Goal: Information Seeking & Learning: Learn about a topic

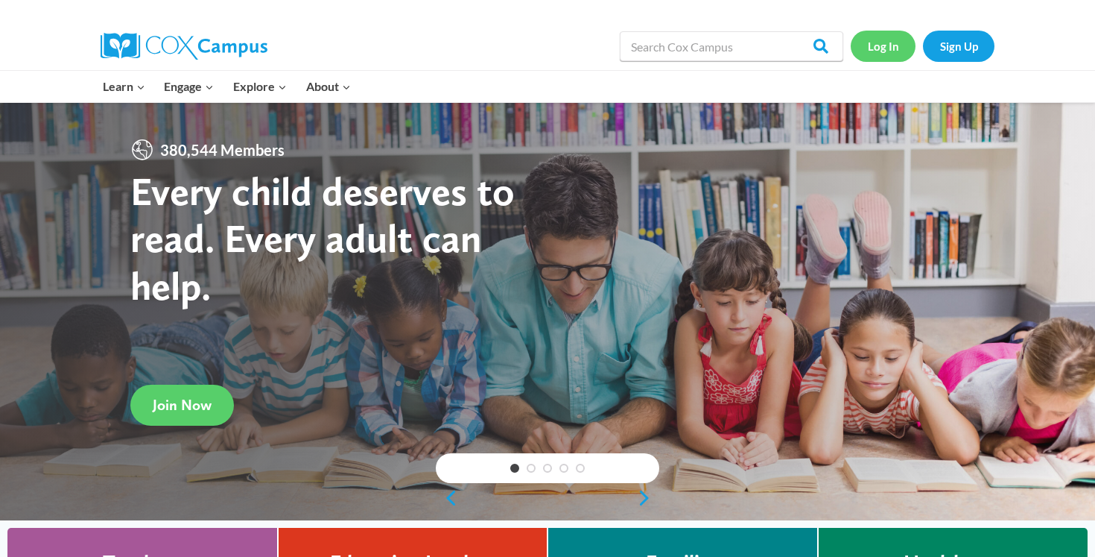
click at [869, 49] on link "Log In" at bounding box center [883, 46] width 65 height 31
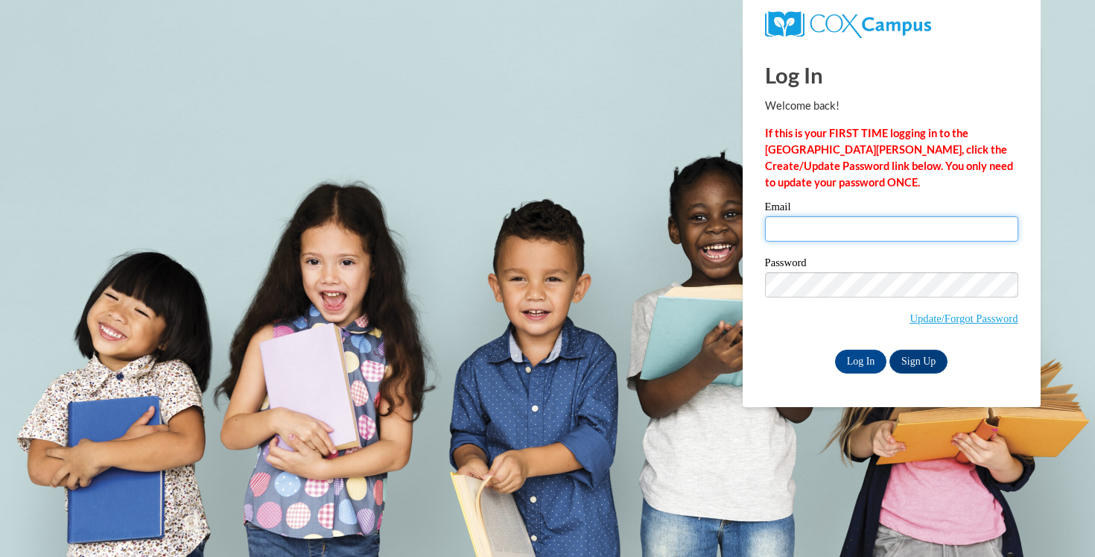
click at [811, 235] on input "Email" at bounding box center [891, 228] width 253 height 25
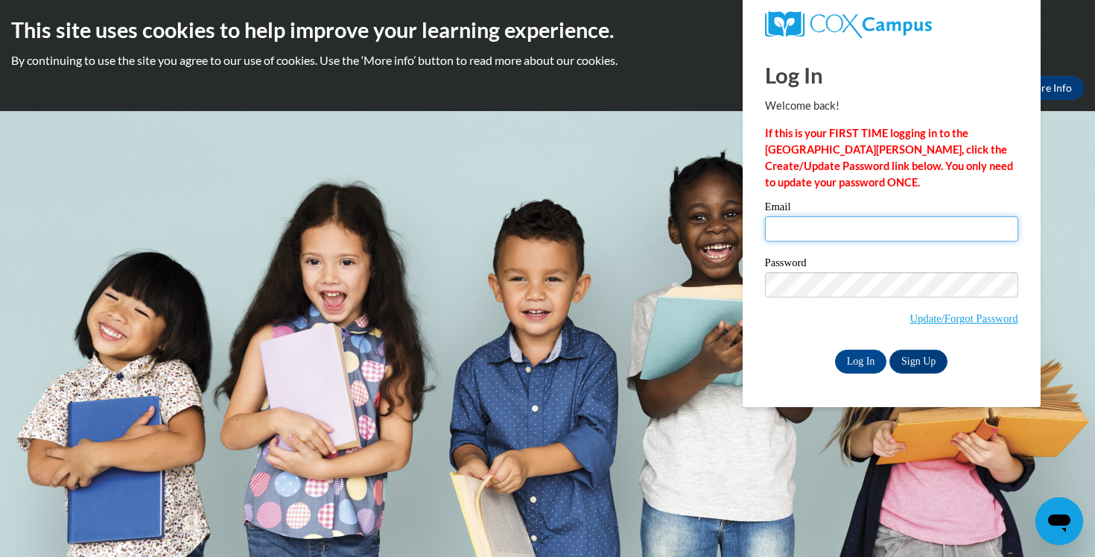
type input "bailiecb@gmail.com"
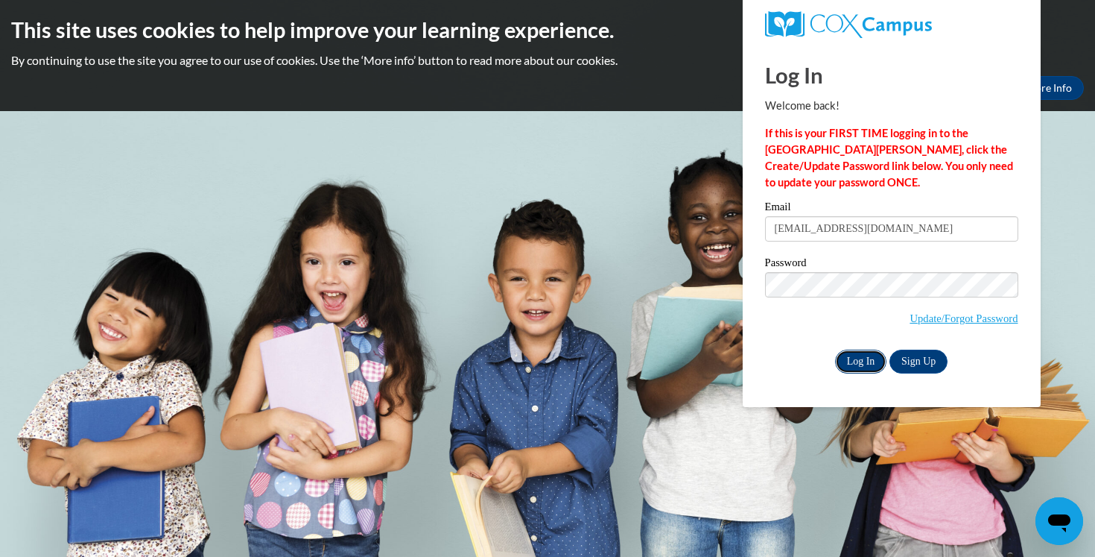
click at [858, 368] on input "Log In" at bounding box center [861, 362] width 52 height 24
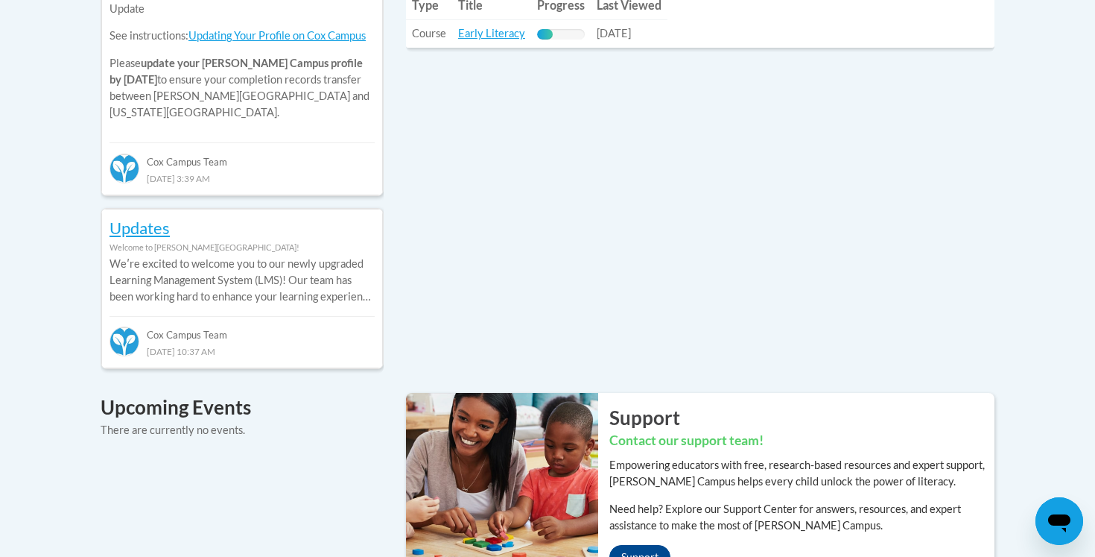
scroll to position [770, 0]
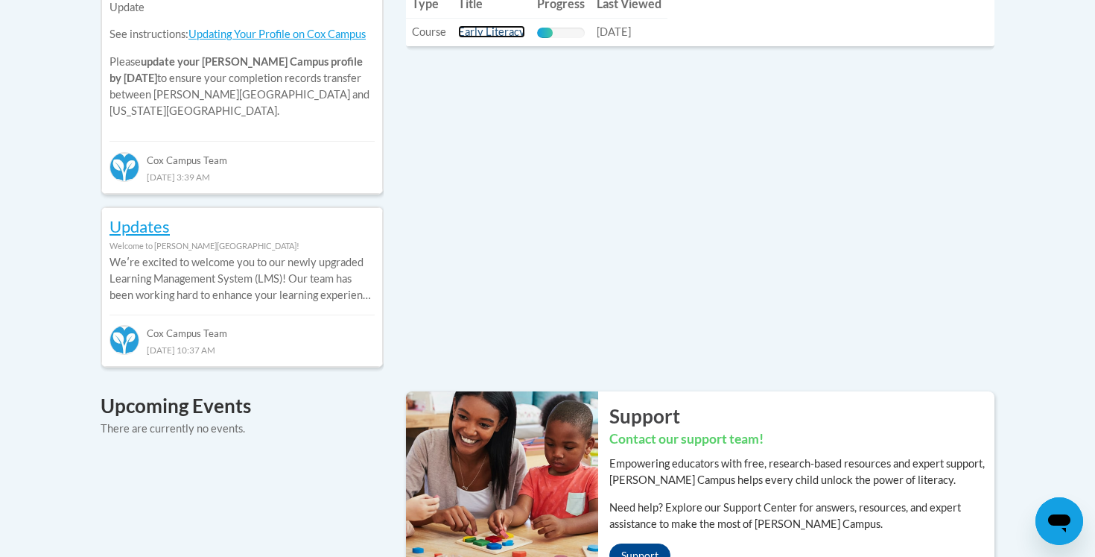
click at [487, 35] on link "Early Literacy" at bounding box center [491, 31] width 67 height 13
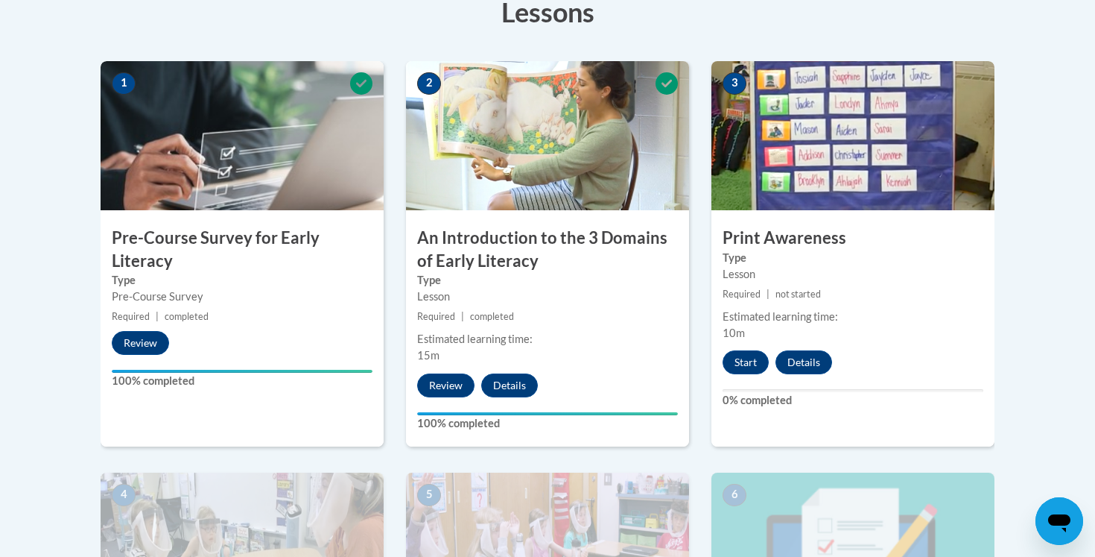
scroll to position [437, 0]
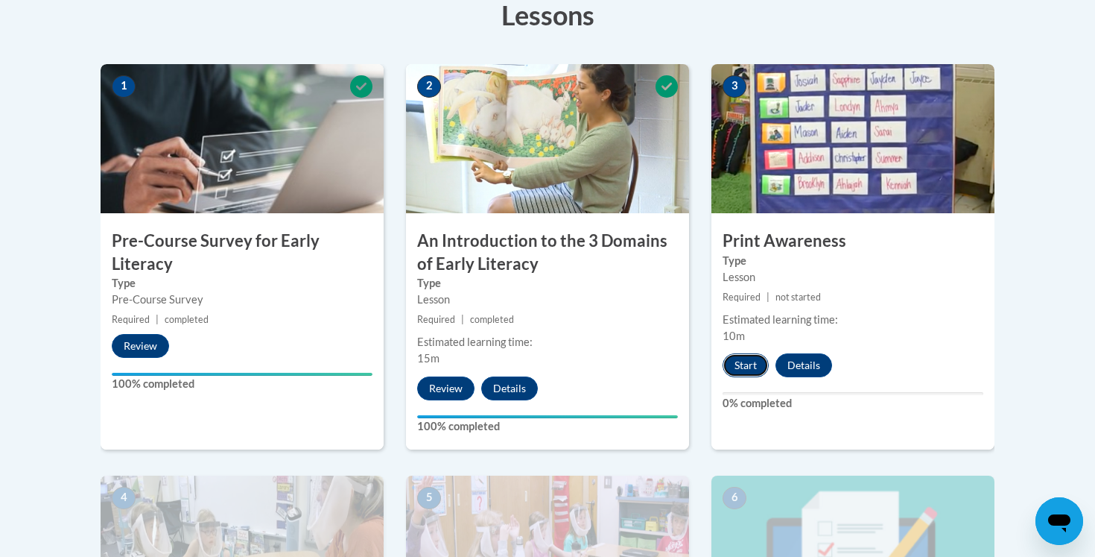
click at [747, 370] on button "Start" at bounding box center [746, 365] width 46 height 24
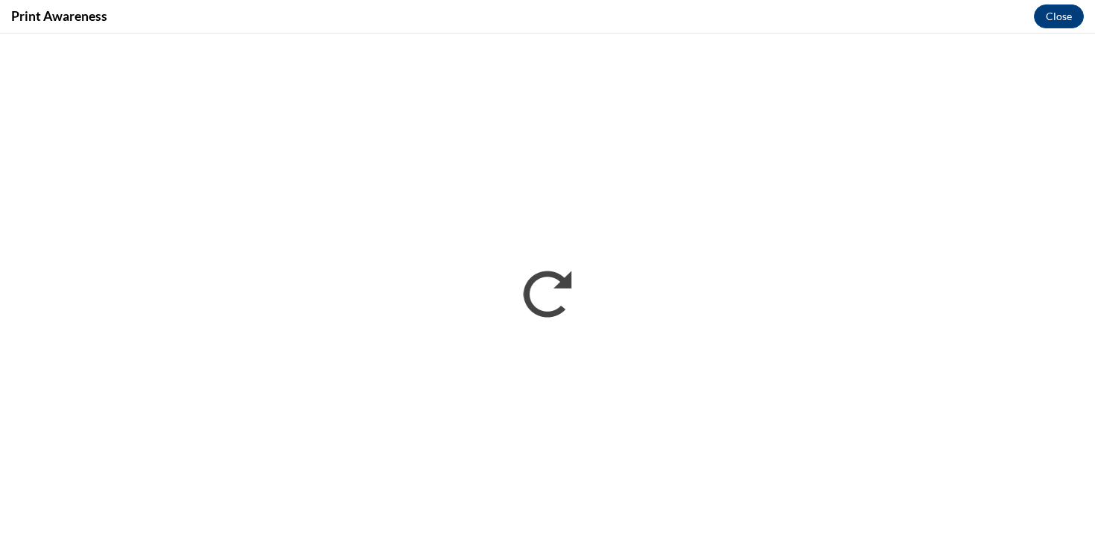
scroll to position [0, 0]
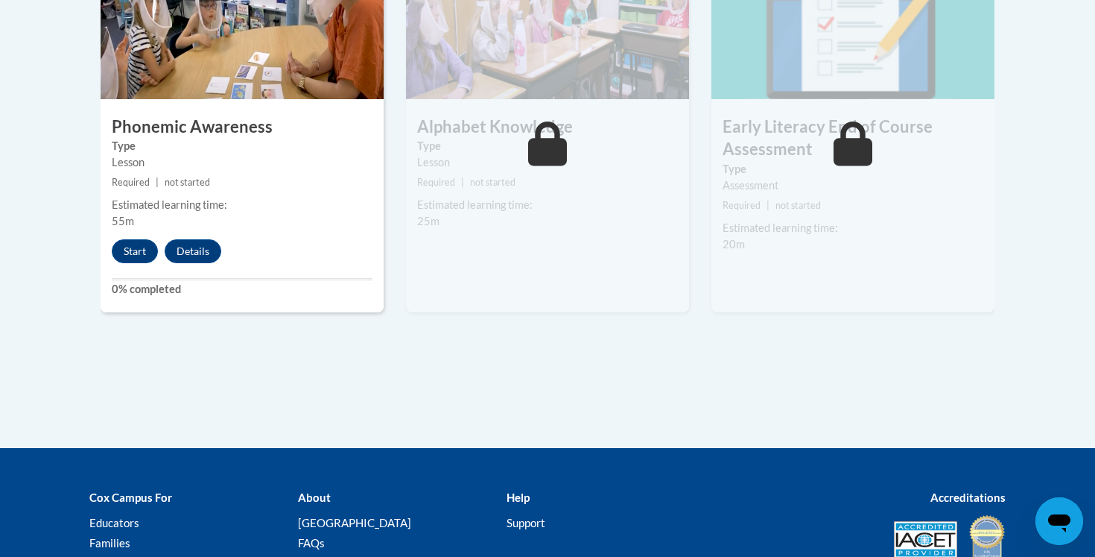
scroll to position [1098, 0]
